Goal: Task Accomplishment & Management: Use online tool/utility

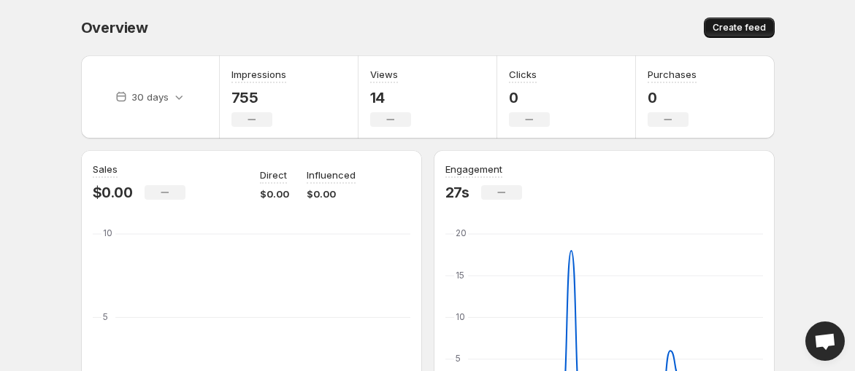
click at [727, 24] on span "Create feed" at bounding box center [738, 28] width 53 height 12
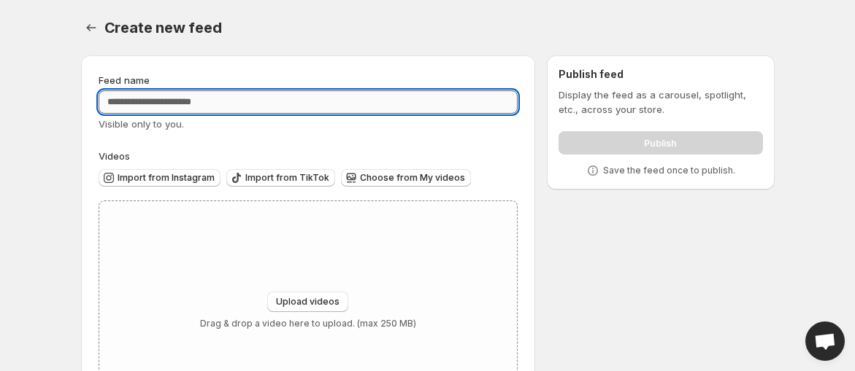
click at [377, 101] on input "Feed name" at bounding box center [309, 101] width 420 height 23
type input "**********"
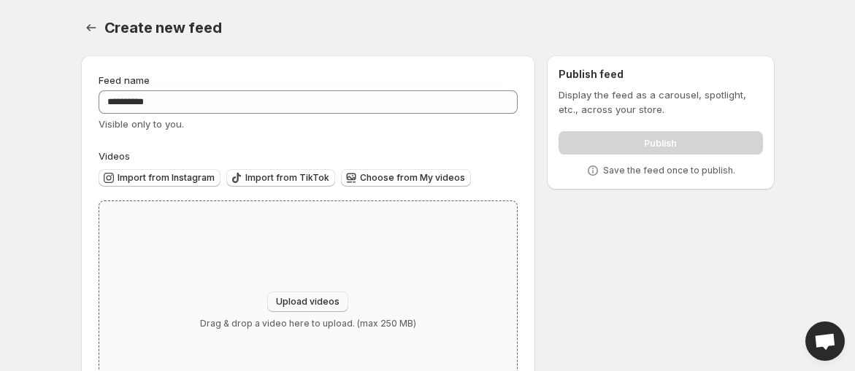
click at [294, 311] on button "Upload videos" at bounding box center [307, 302] width 81 height 20
type input "**********"
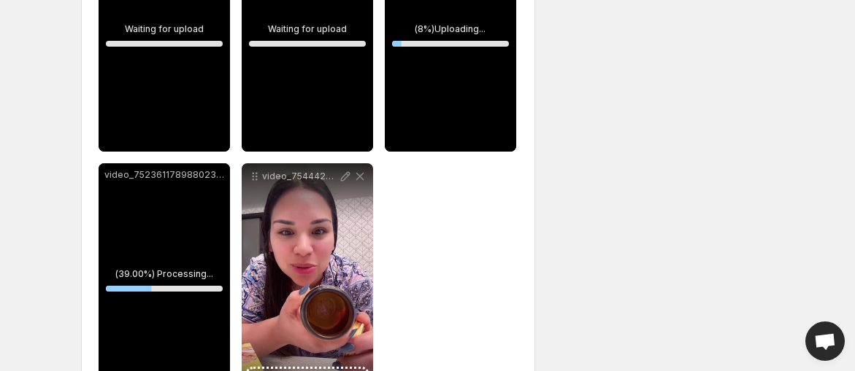
scroll to position [369, 0]
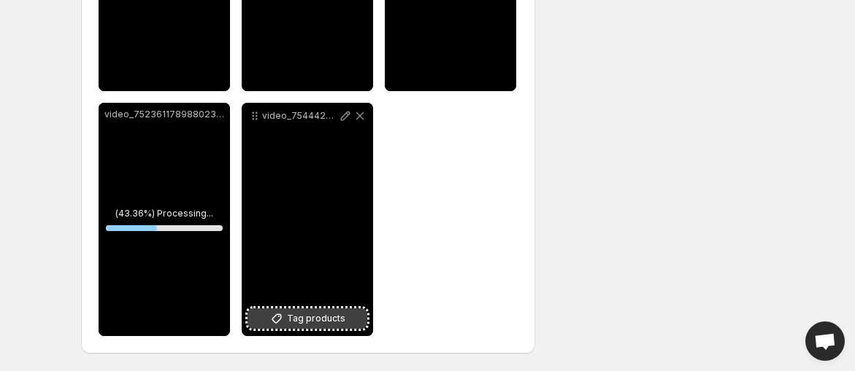
click at [315, 320] on span "Tag products" at bounding box center [316, 319] width 58 height 15
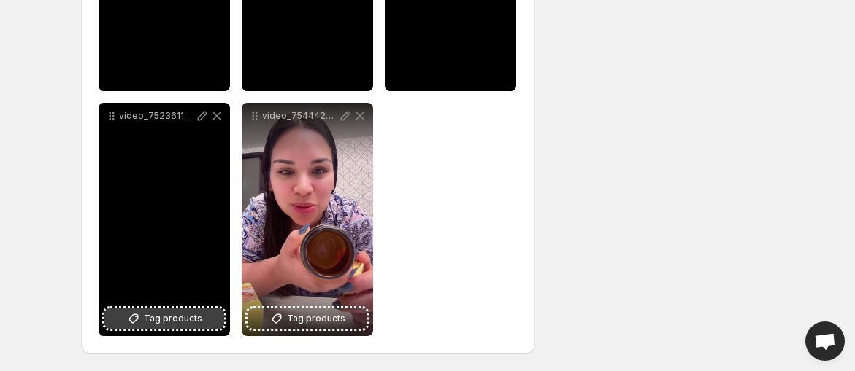
click at [152, 311] on button "Tag products" at bounding box center [164, 319] width 120 height 20
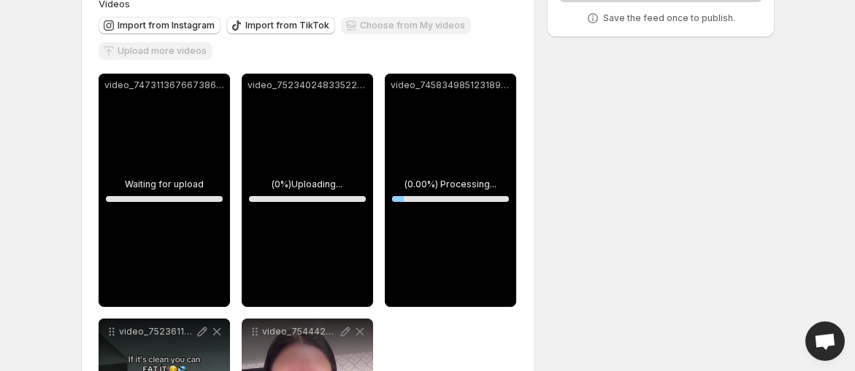
scroll to position [155, 0]
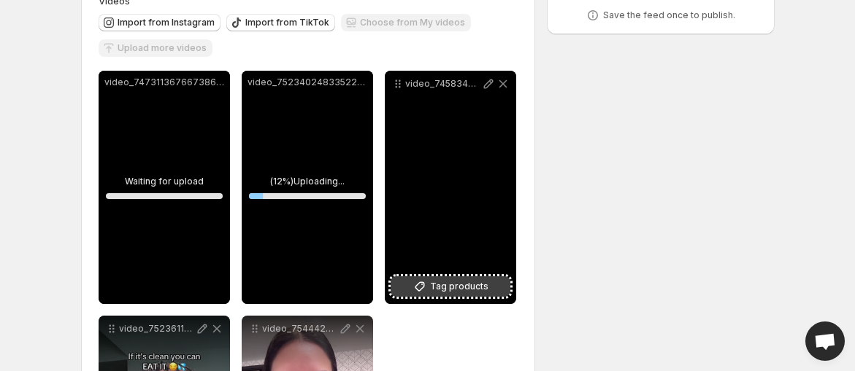
click at [461, 282] on span "Tag products" at bounding box center [459, 286] width 58 height 15
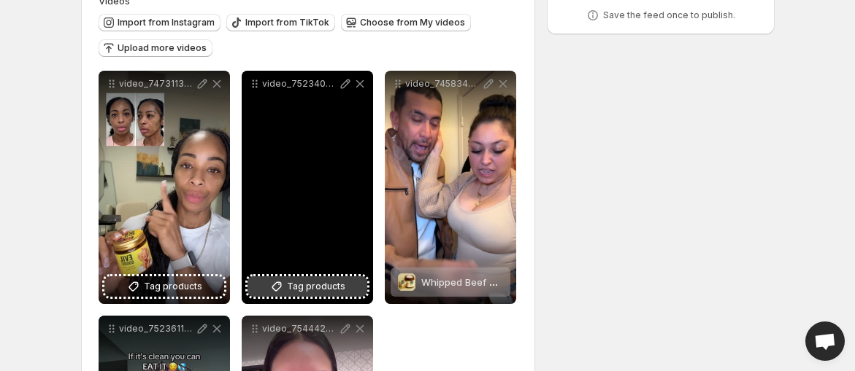
click at [309, 288] on span "Tag products" at bounding box center [316, 286] width 58 height 15
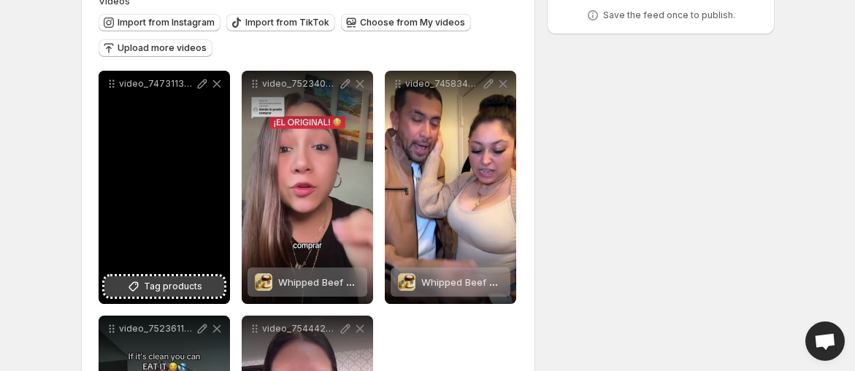
click at [133, 288] on icon at bounding box center [133, 286] width 15 height 15
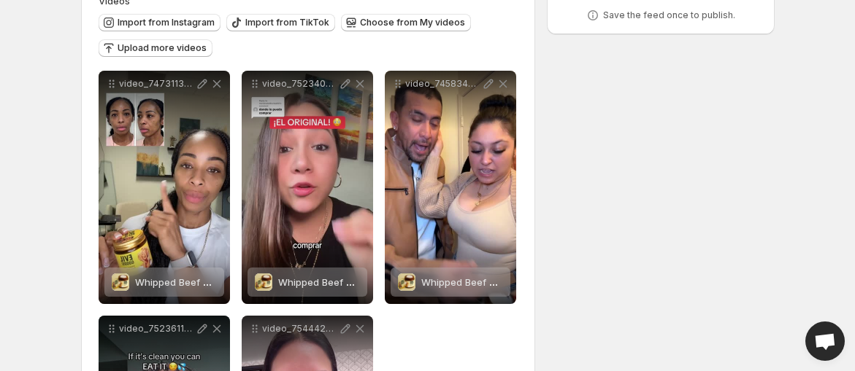
scroll to position [0, 0]
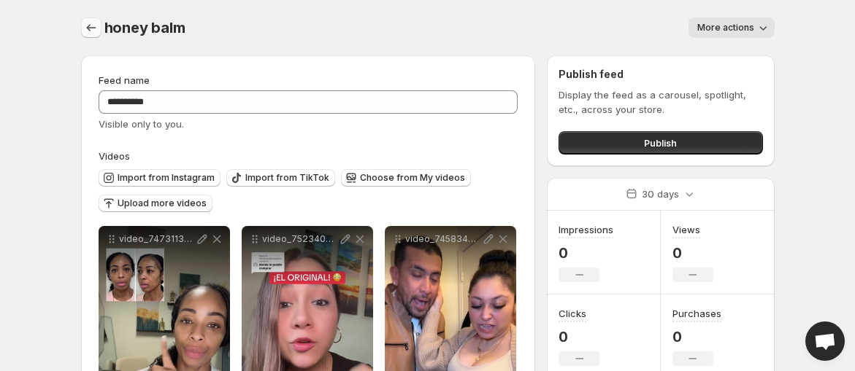
click at [90, 29] on icon "Settings" at bounding box center [91, 27] width 15 height 15
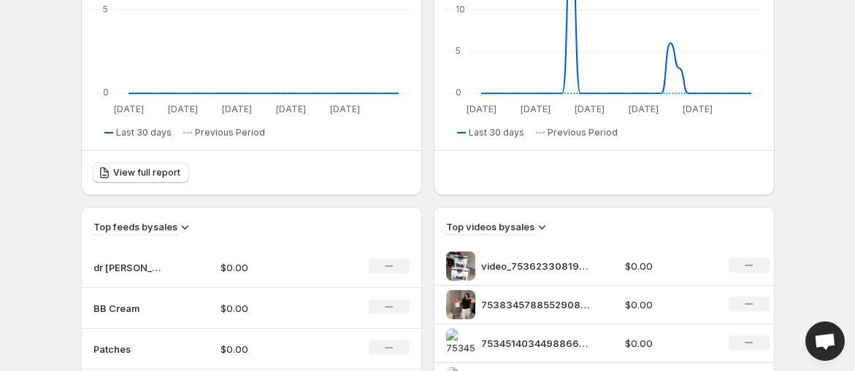
scroll to position [341, 0]
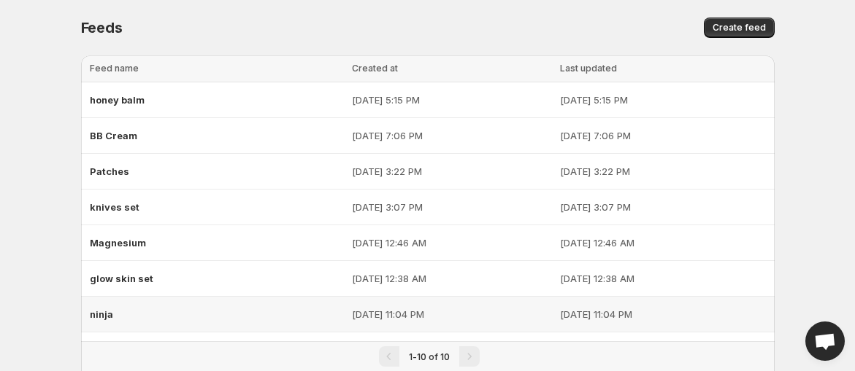
click at [69, 144] on div "Loading tables… Loading tables… Feed name Created at Last updated Select all 10…" at bounding box center [421, 274] width 705 height 460
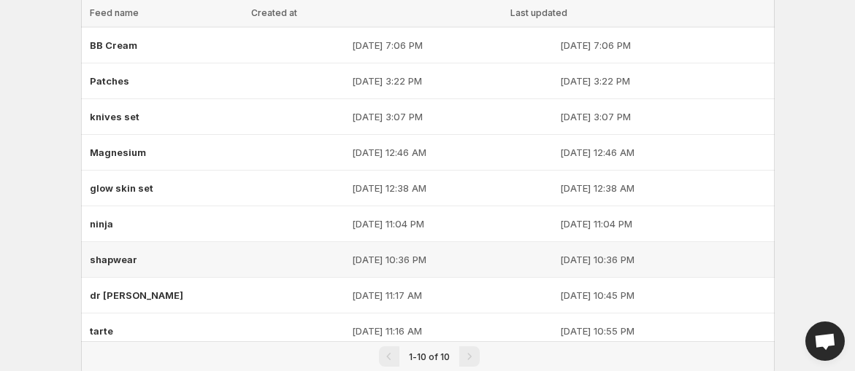
scroll to position [77, 0]
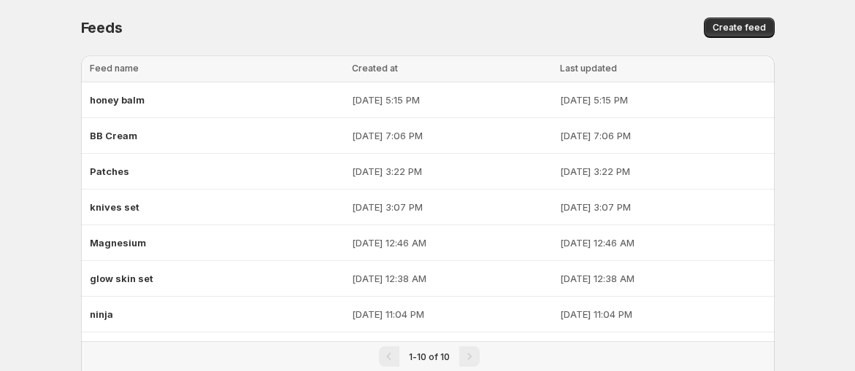
click at [719, 22] on span "Create feed" at bounding box center [738, 28] width 53 height 12
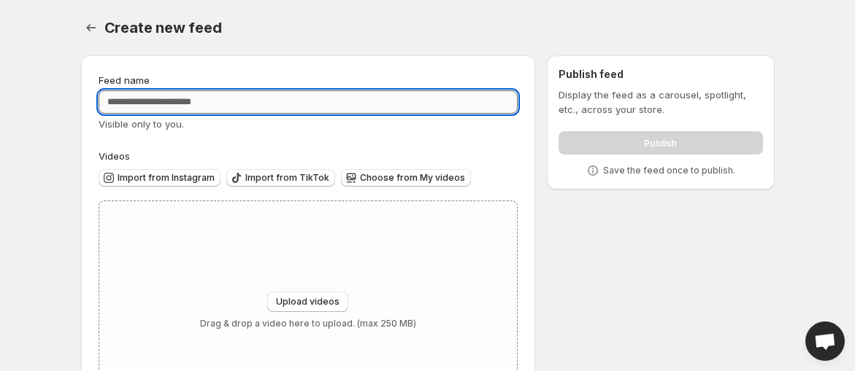
click at [376, 94] on input "Feed name" at bounding box center [309, 101] width 420 height 23
type input "******"
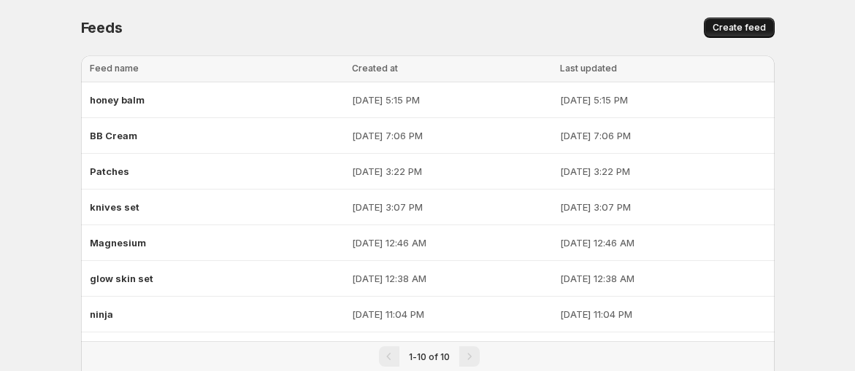
click at [742, 34] on button "Create feed" at bounding box center [738, 28] width 71 height 20
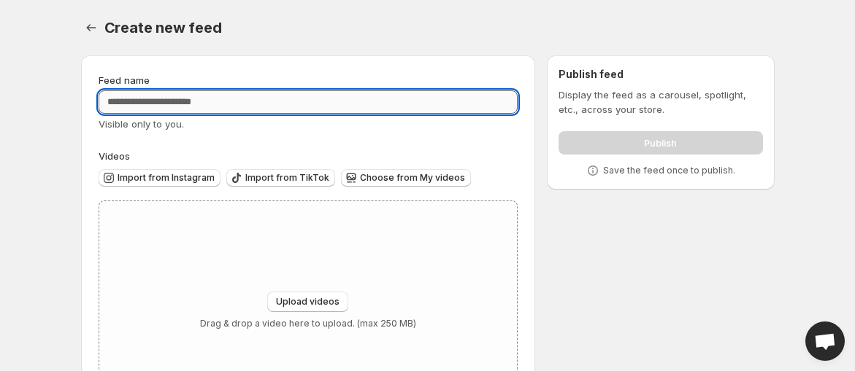
click at [252, 99] on input "Feed name" at bounding box center [309, 101] width 420 height 23
type input "**********"
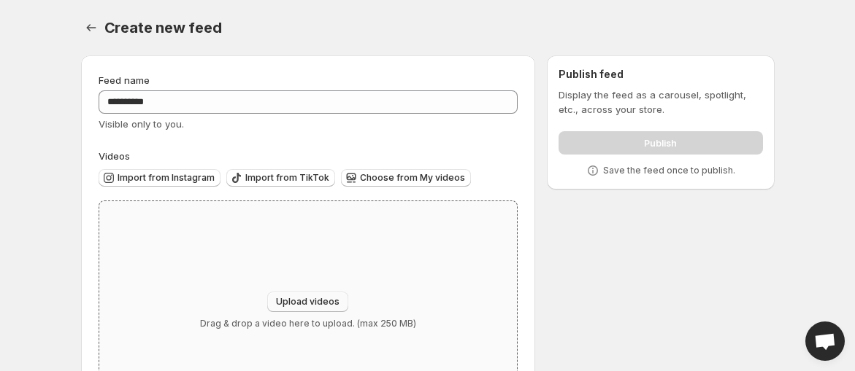
click at [306, 301] on span "Upload videos" at bounding box center [307, 302] width 63 height 12
type input "**********"
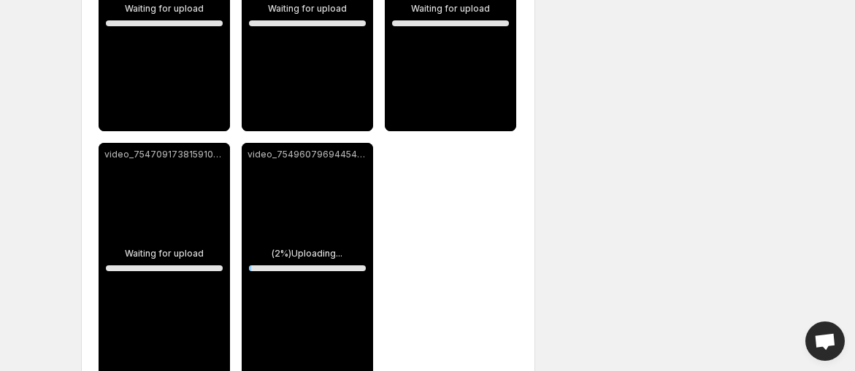
scroll to position [330, 0]
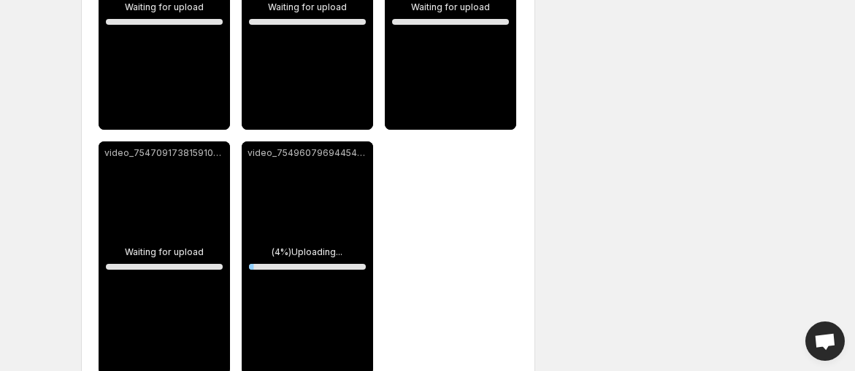
click at [671, 198] on div "**********" at bounding box center [421, 62] width 705 height 696
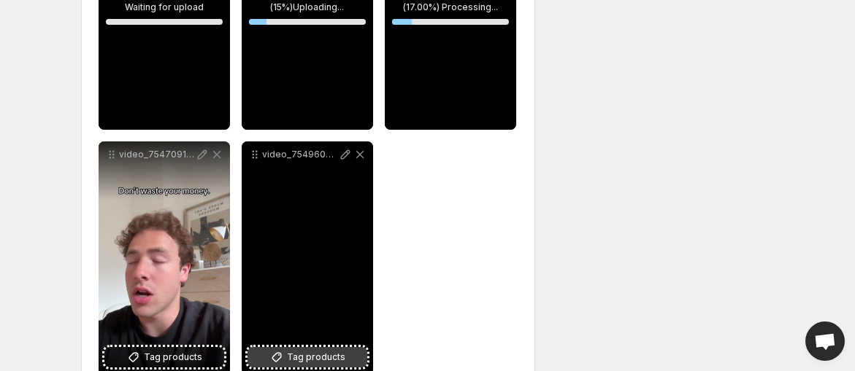
click at [317, 350] on span "Tag products" at bounding box center [316, 357] width 58 height 15
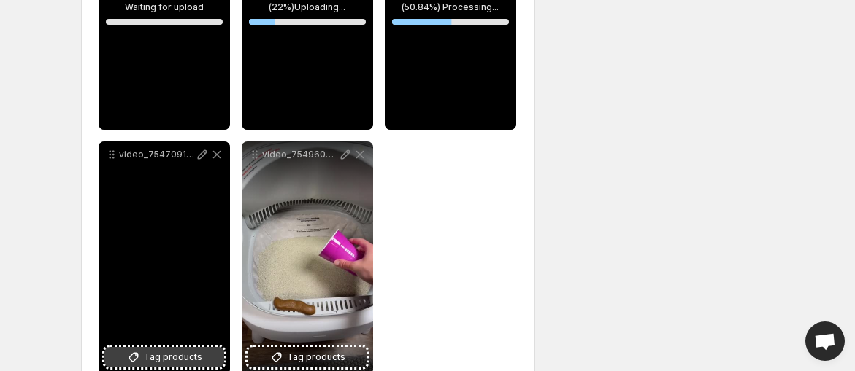
click at [190, 361] on span "Tag products" at bounding box center [173, 357] width 58 height 15
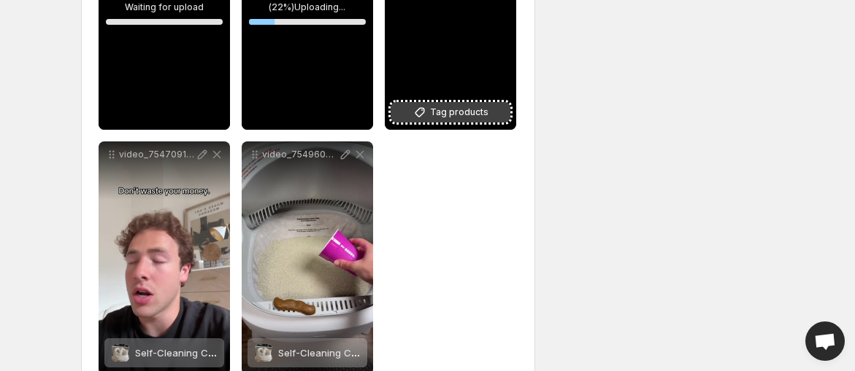
click at [465, 115] on span "Tag products" at bounding box center [459, 112] width 58 height 15
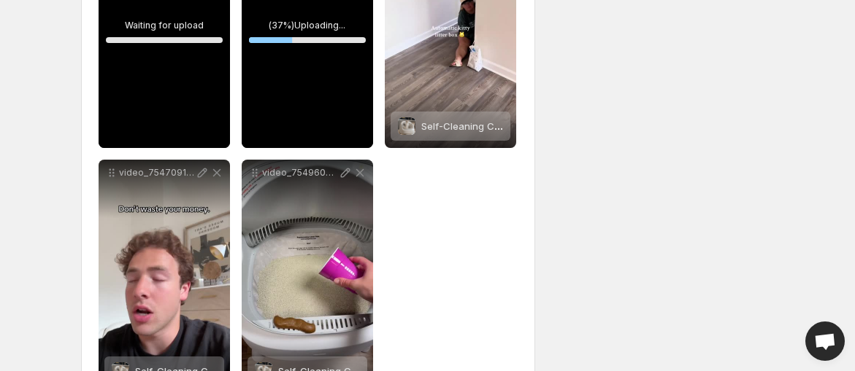
scroll to position [312, 0]
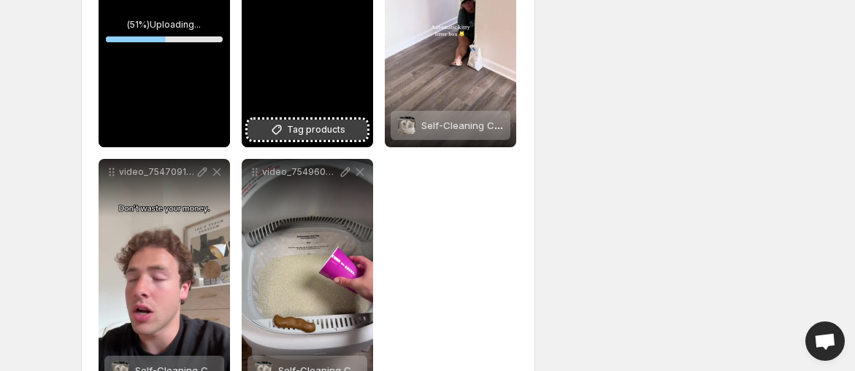
click at [325, 131] on span "Tag products" at bounding box center [316, 130] width 58 height 15
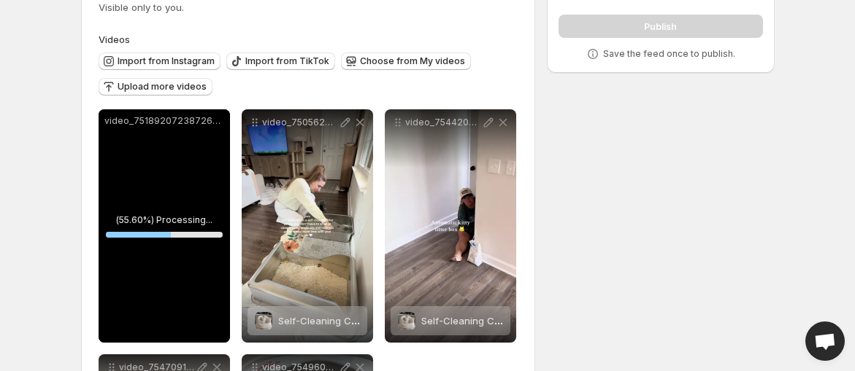
scroll to position [118, 0]
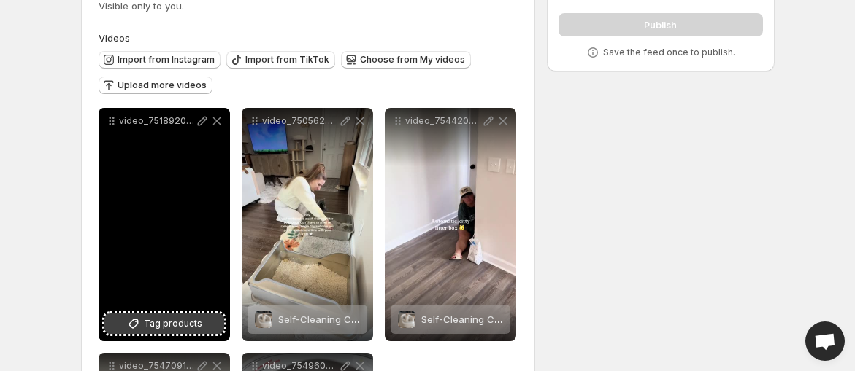
click at [195, 324] on span "Tag products" at bounding box center [173, 324] width 58 height 15
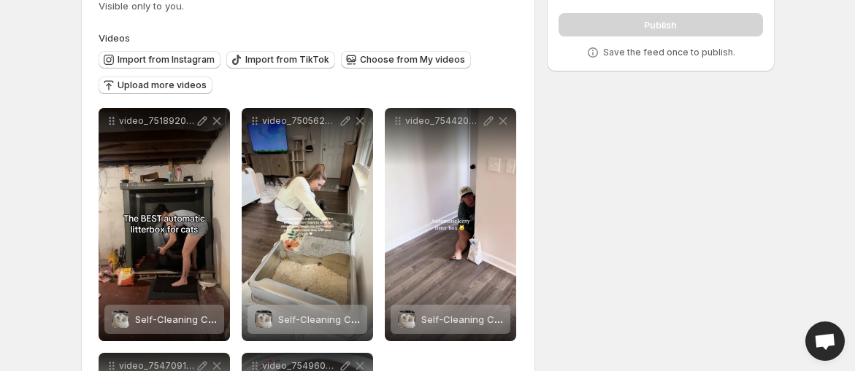
scroll to position [0, 0]
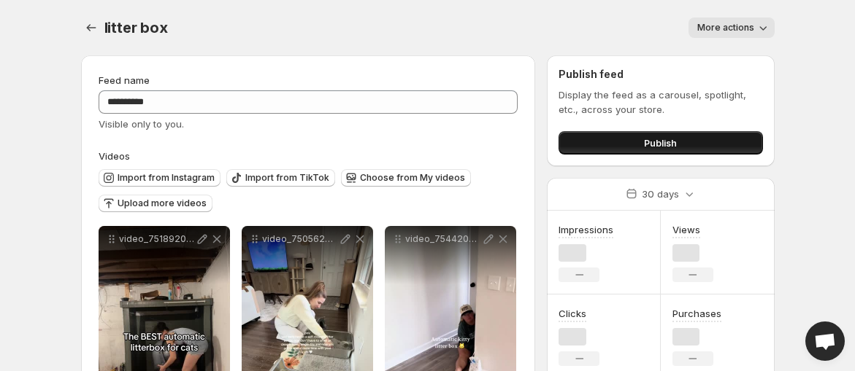
click at [693, 136] on button "Publish" at bounding box center [660, 142] width 204 height 23
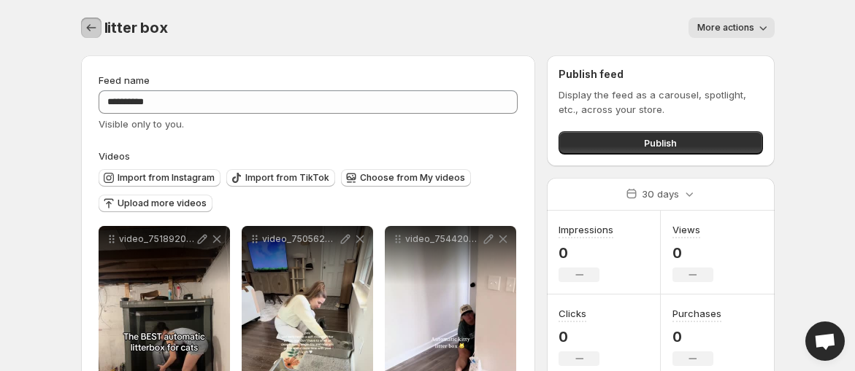
click at [90, 31] on icon "Settings" at bounding box center [91, 27] width 15 height 15
